Goal: Task Accomplishment & Management: Use online tool/utility

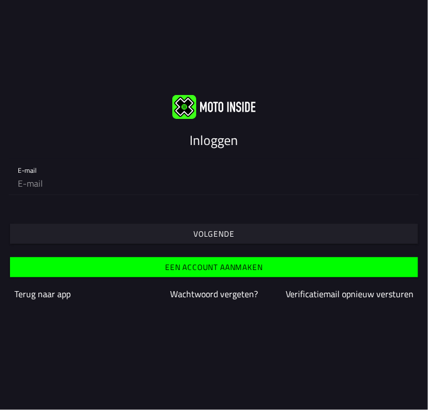
click at [34, 187] on input "email" at bounding box center [214, 183] width 392 height 22
type input "[EMAIL_ADDRESS][DOMAIN_NAME]"
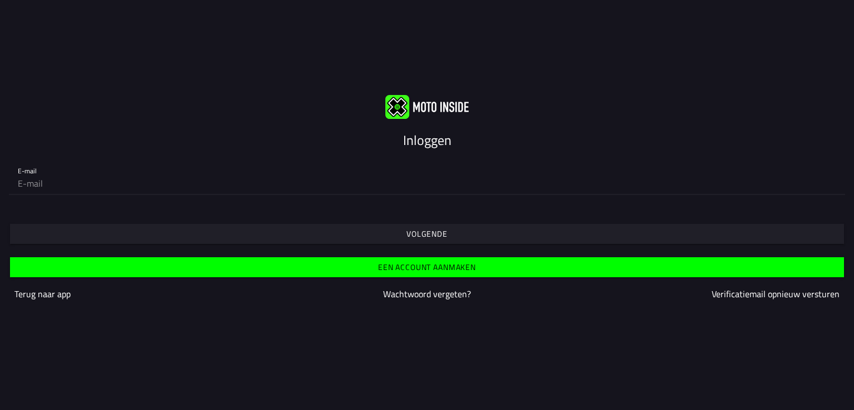
click at [48, 180] on input "email" at bounding box center [427, 183] width 818 height 22
type input "[EMAIL_ADDRESS][DOMAIN_NAME]"
click at [107, 230] on span "Volgende" at bounding box center [426, 234] width 817 height 20
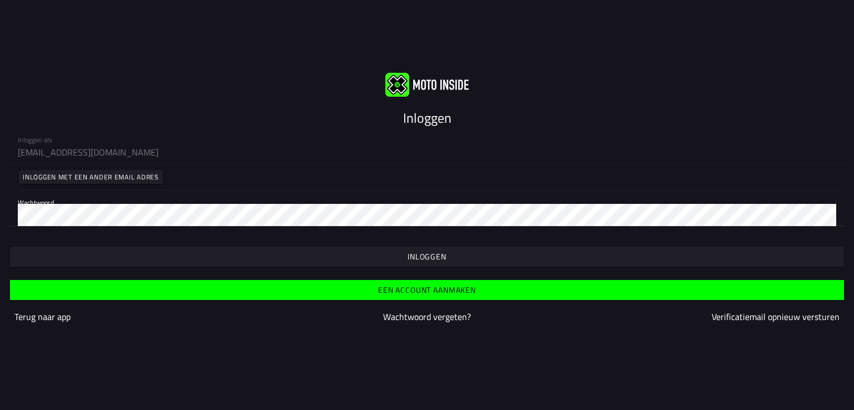
click at [117, 260] on span "button" at bounding box center [426, 257] width 817 height 20
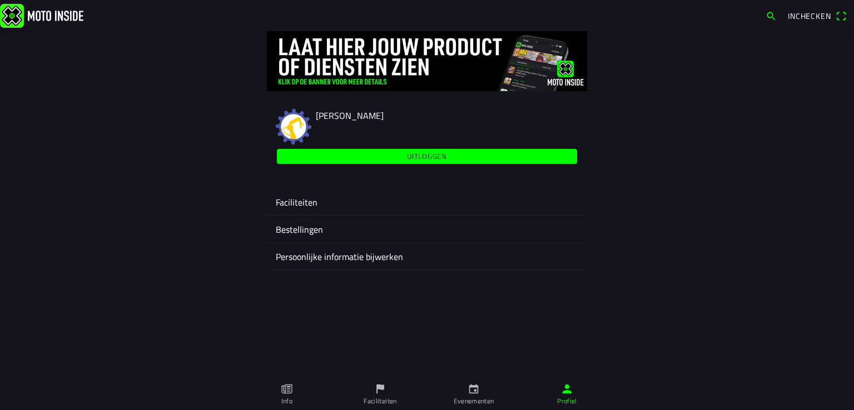
click at [298, 200] on ion-label "Faciliteiten" at bounding box center [427, 202] width 302 height 13
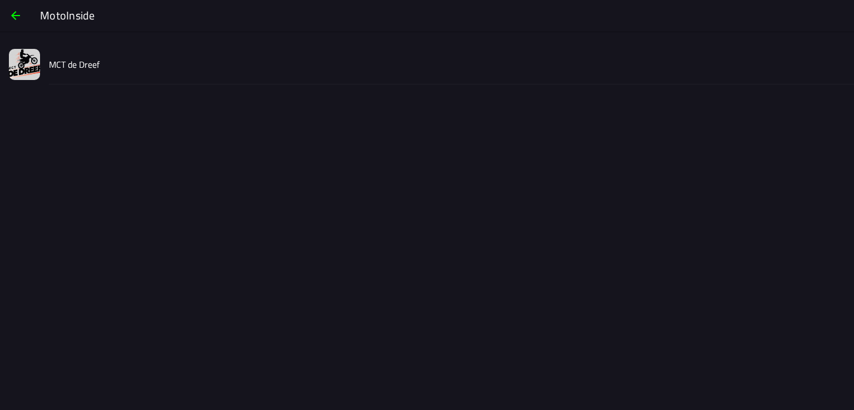
click at [0, 0] on slot "MCT de Dreef" at bounding box center [0, 0] width 0 height 0
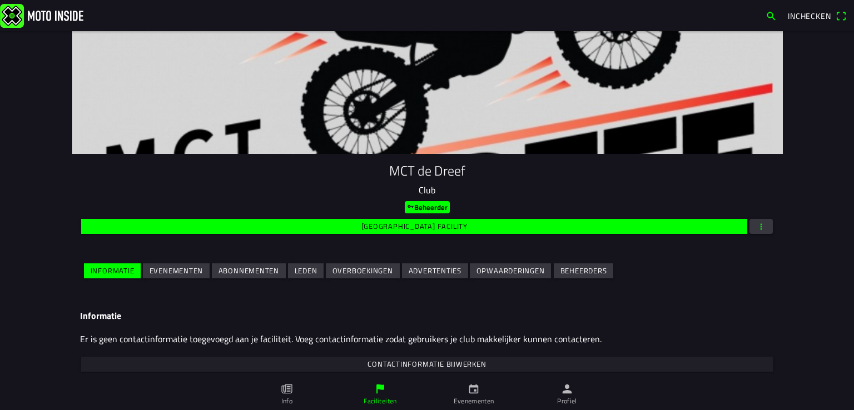
click at [0, 0] on slot "Evenementen" at bounding box center [0, 0] width 0 height 0
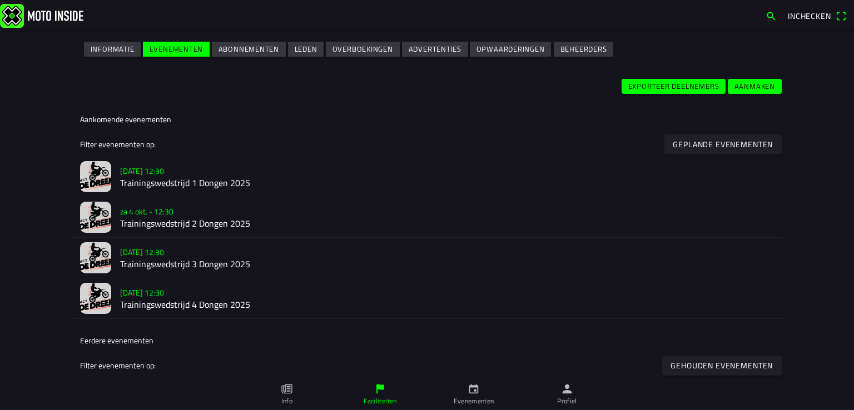
scroll to position [222, 0]
click at [154, 177] on h2 "Trainingswedstrijd 1 Dongen 2025" at bounding box center [447, 182] width 654 height 11
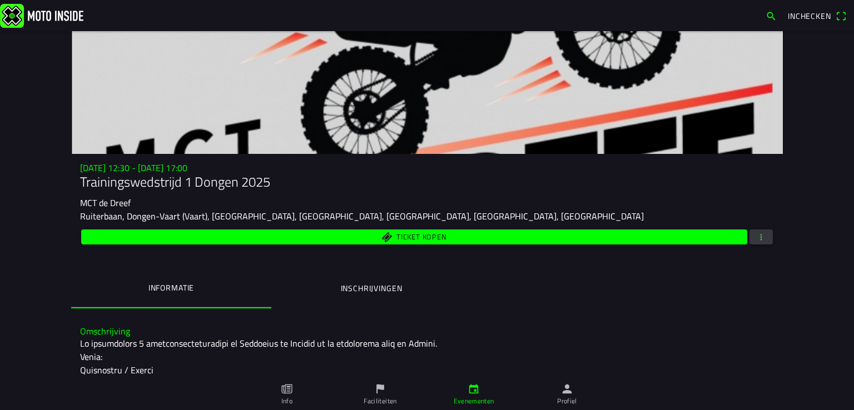
click at [427, 235] on span "button" at bounding box center [761, 237] width 10 height 15
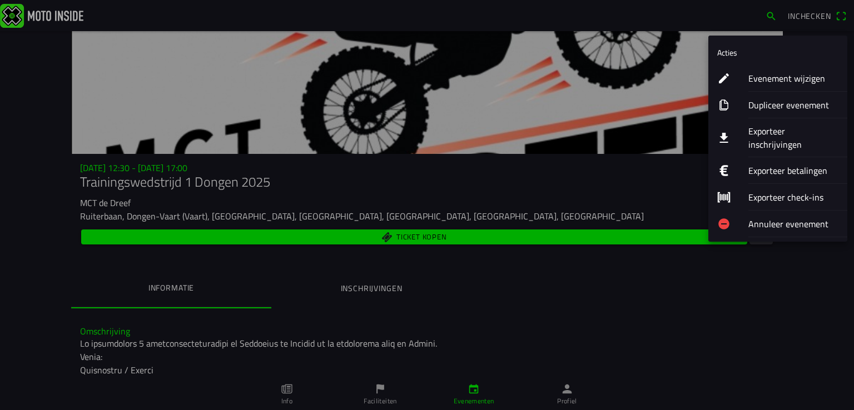
click at [427, 131] on ion-label "Exporteer inschrijvingen" at bounding box center [793, 138] width 90 height 27
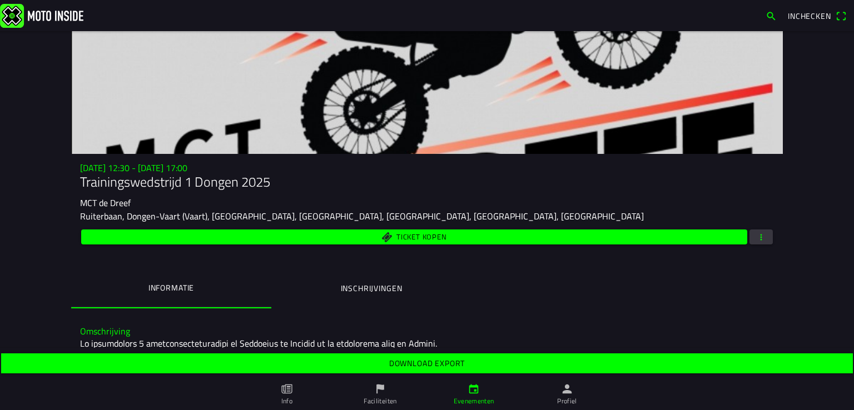
click at [427, 361] on span "Download export" at bounding box center [426, 364] width 834 height 20
